Goal: Find specific page/section: Find specific page/section

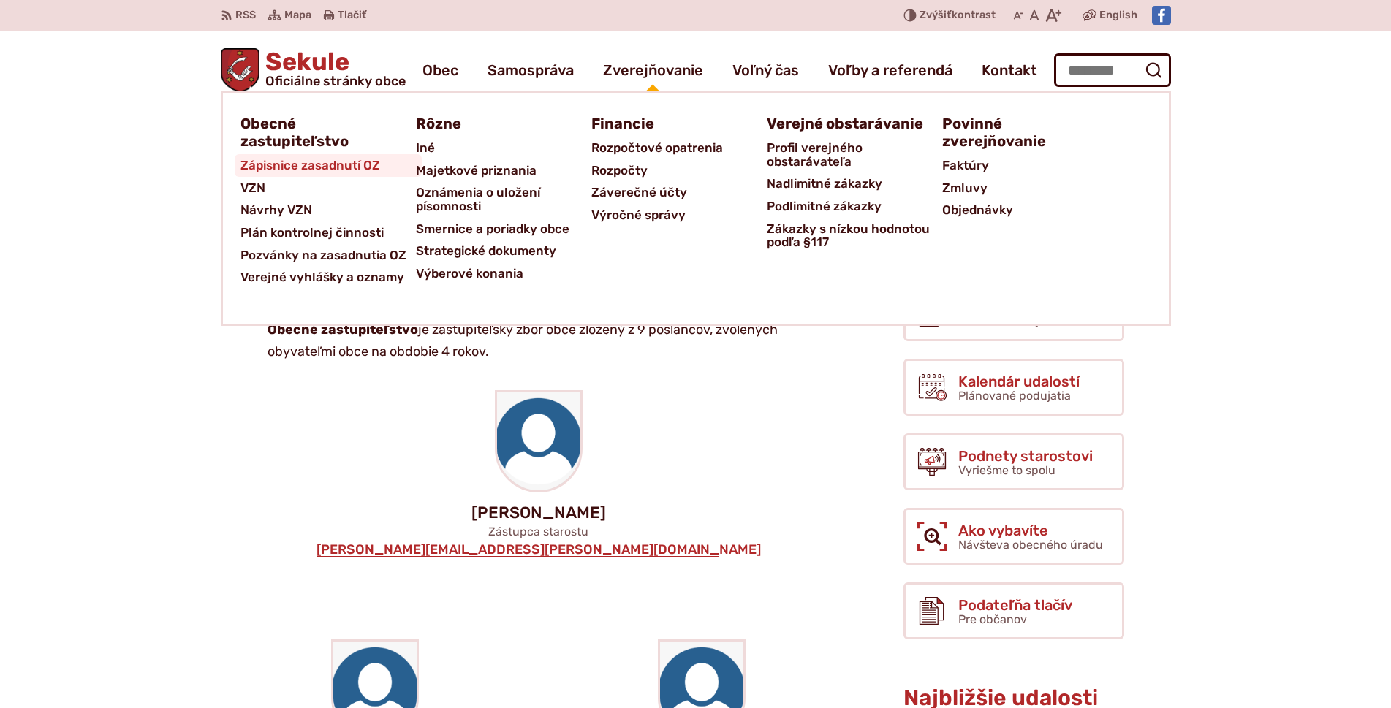
click at [353, 163] on span "Zápisnice zasadnutí OZ" at bounding box center [311, 165] width 140 height 23
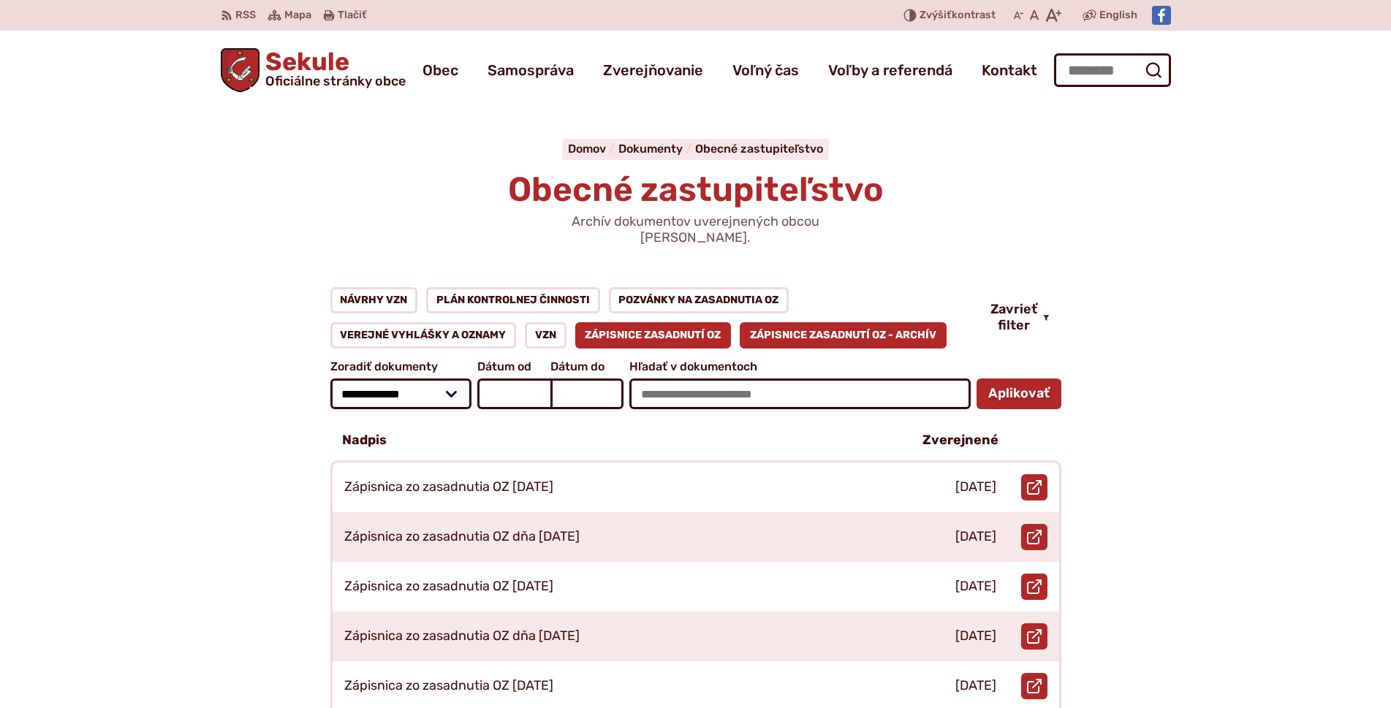
click at [758, 322] on link "Zápisnice zasadnutí OZ - ARCHÍV" at bounding box center [843, 335] width 207 height 26
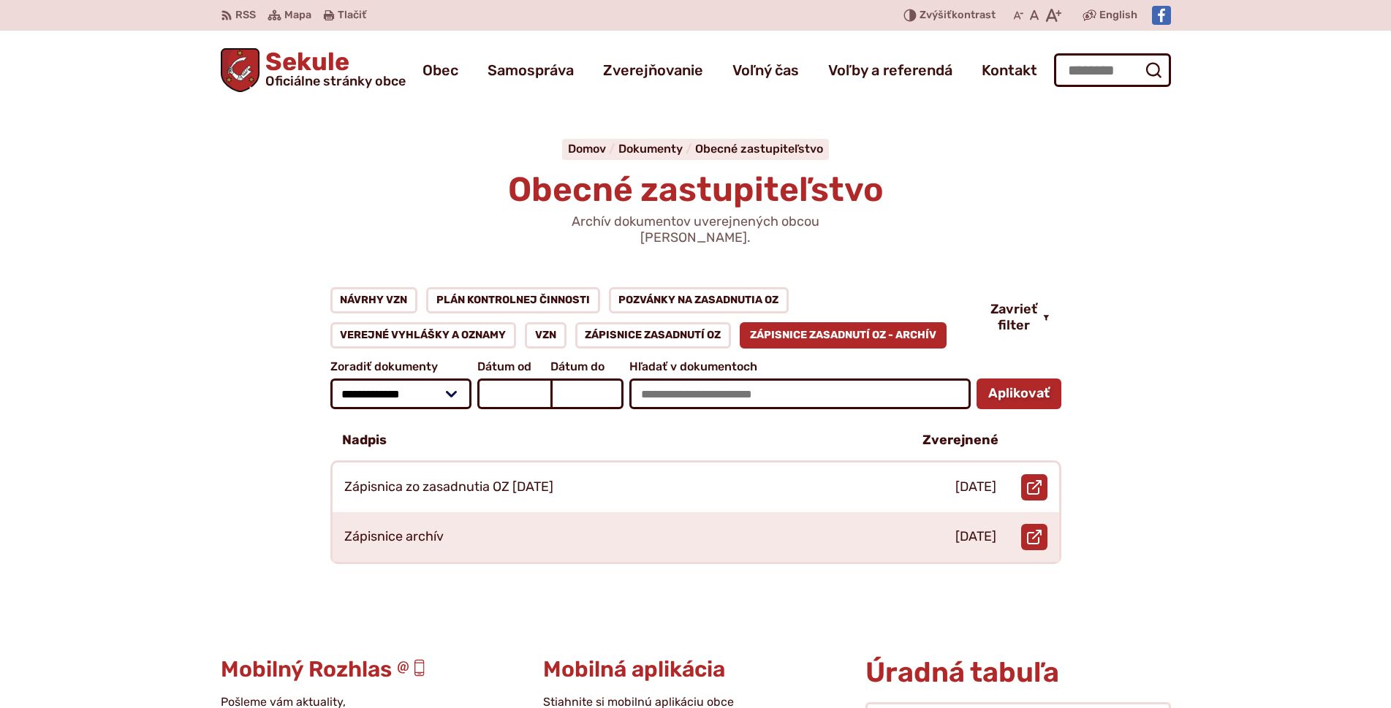
click at [684, 327] on link "Zápisnice zasadnutí OZ" at bounding box center [653, 335] width 156 height 26
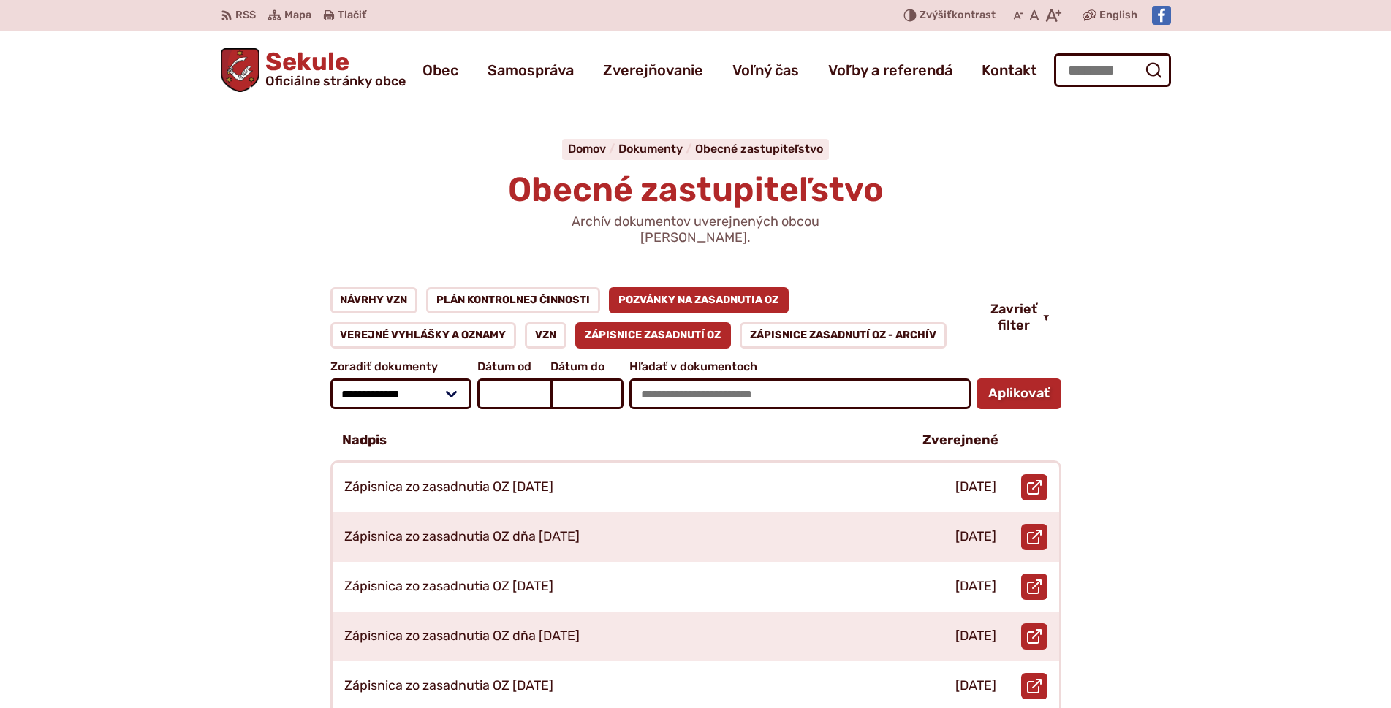
click at [627, 290] on link "Pozvánky na zasadnutia OZ" at bounding box center [699, 300] width 181 height 26
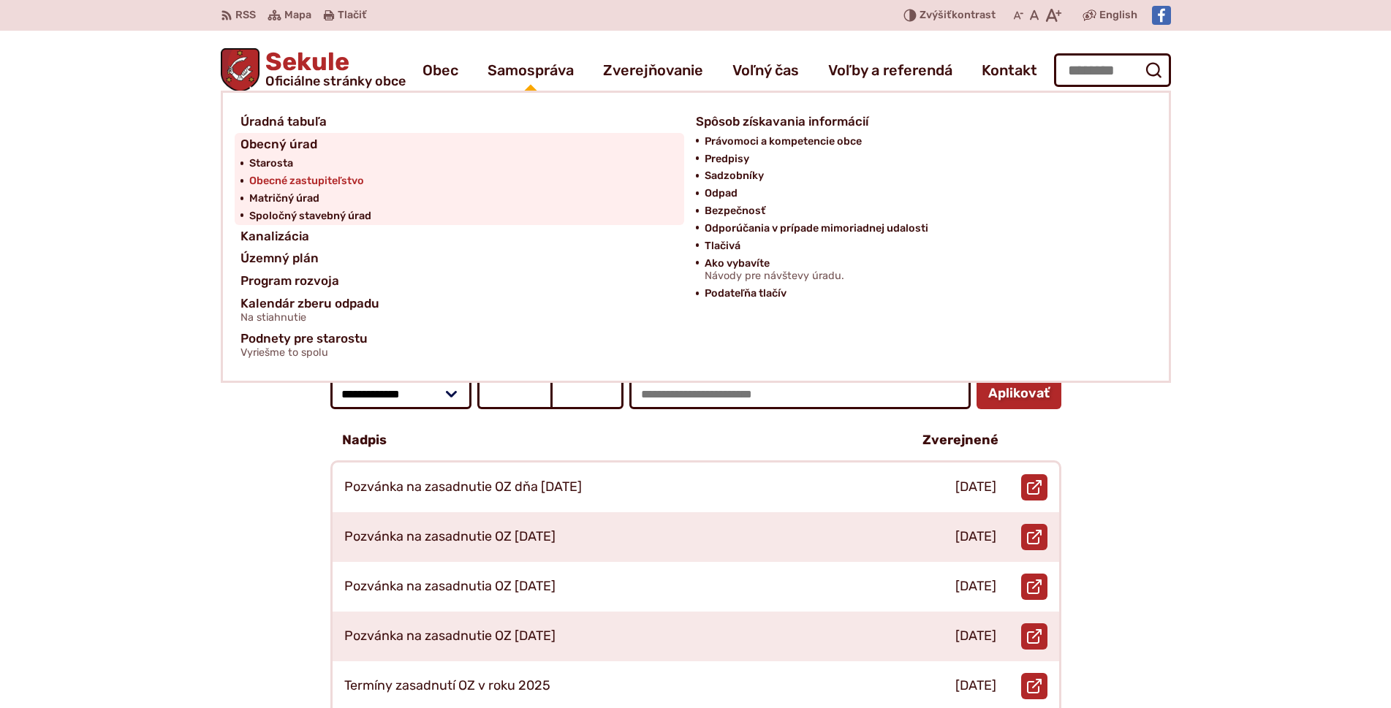
click at [314, 183] on span "Obecné zastupiteľstvo" at bounding box center [306, 182] width 115 height 18
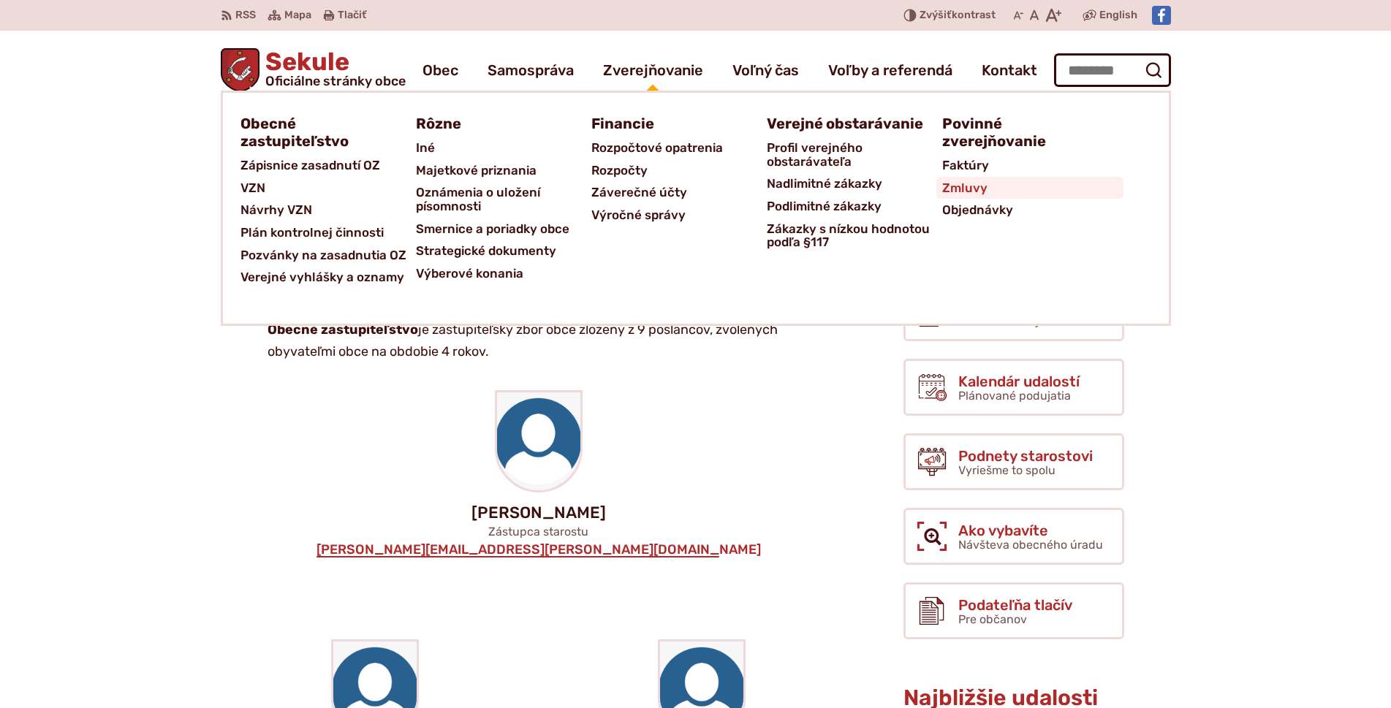
click at [952, 192] on span "Zmluvy" at bounding box center [964, 188] width 45 height 23
